Goal: Task Accomplishment & Management: Use online tool/utility

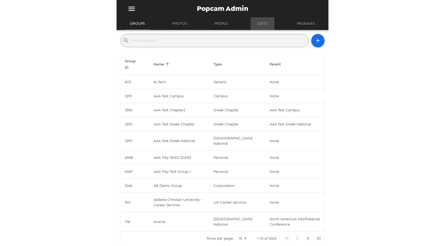
click at [266, 22] on button "Edits" at bounding box center [262, 23] width 24 height 13
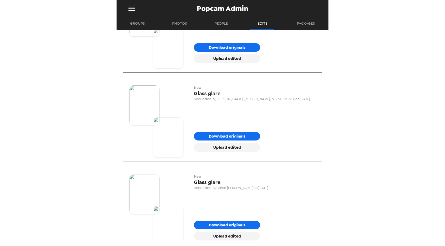
scroll to position [1880, 0]
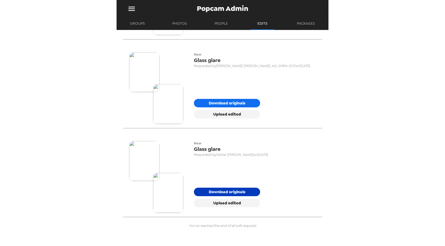
click at [221, 192] on button "Download originals" at bounding box center [227, 191] width 66 height 8
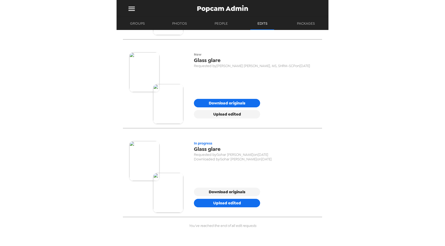
click at [375, 179] on div "Popcam Admin Groups Photos People Edits Packages Edits 22 New 1 in progress new…" at bounding box center [222, 123] width 445 height 246
drag, startPoint x: 194, startPoint y: 160, endPoint x: 278, endPoint y: 159, distance: 84.2
click at [278, 159] on span "Downloaded by [PERSON_NAME] on [DATE]" at bounding box center [255, 159] width 122 height 5
drag, startPoint x: 254, startPoint y: 154, endPoint x: 198, endPoint y: 154, distance: 55.9
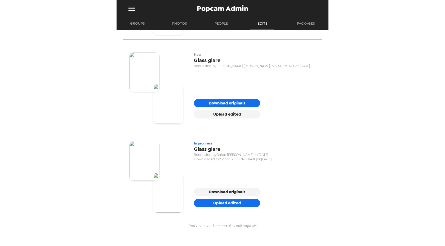
click at [198, 154] on span "Requested by [PERSON_NAME] on [DATE]" at bounding box center [255, 154] width 122 height 5
click at [201, 161] on span "Downloaded by [PERSON_NAME] on [DATE]" at bounding box center [255, 159] width 122 height 5
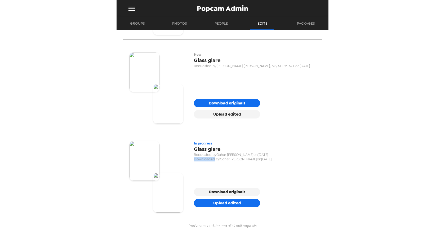
click at [201, 161] on span "Downloaded by [PERSON_NAME] on [DATE]" at bounding box center [255, 159] width 122 height 5
click at [218, 181] on div "in progress Glass glare Requested by [PERSON_NAME] on [DATE] Downloaded by [PER…" at bounding box center [255, 174] width 122 height 66
